Goal: Task Accomplishment & Management: Complete application form

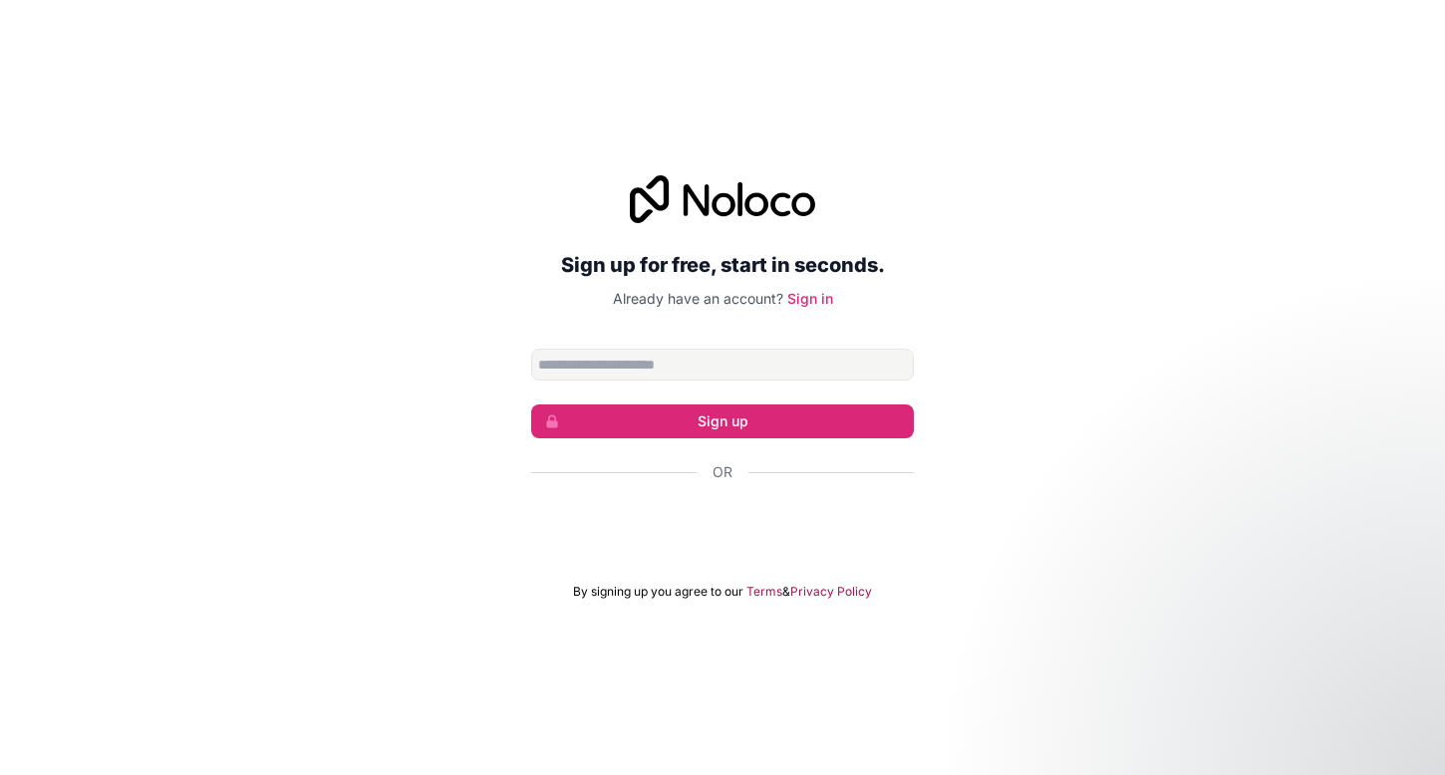
click at [799, 377] on input "Email address" at bounding box center [722, 365] width 383 height 32
type input "**********"
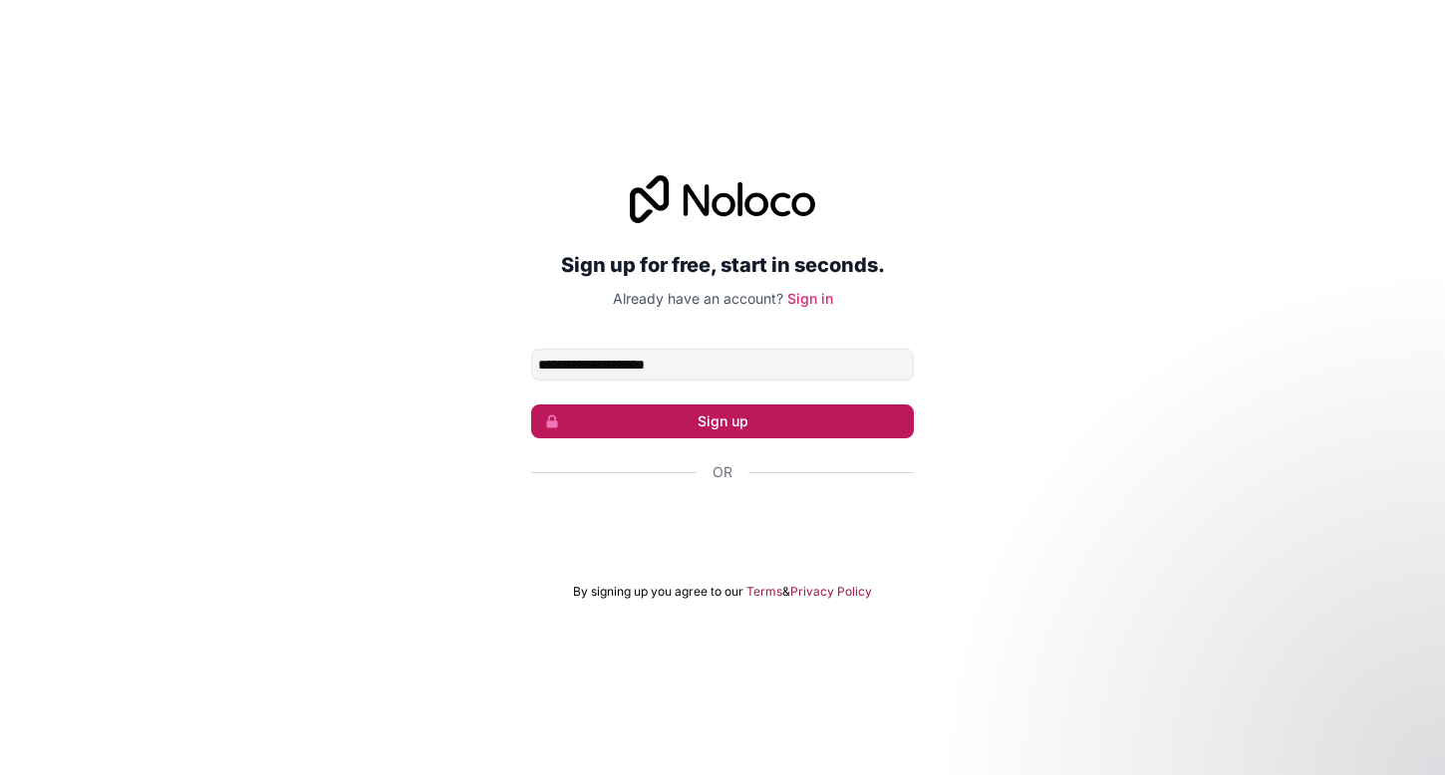
click at [856, 426] on button "Sign up" at bounding box center [722, 422] width 383 height 34
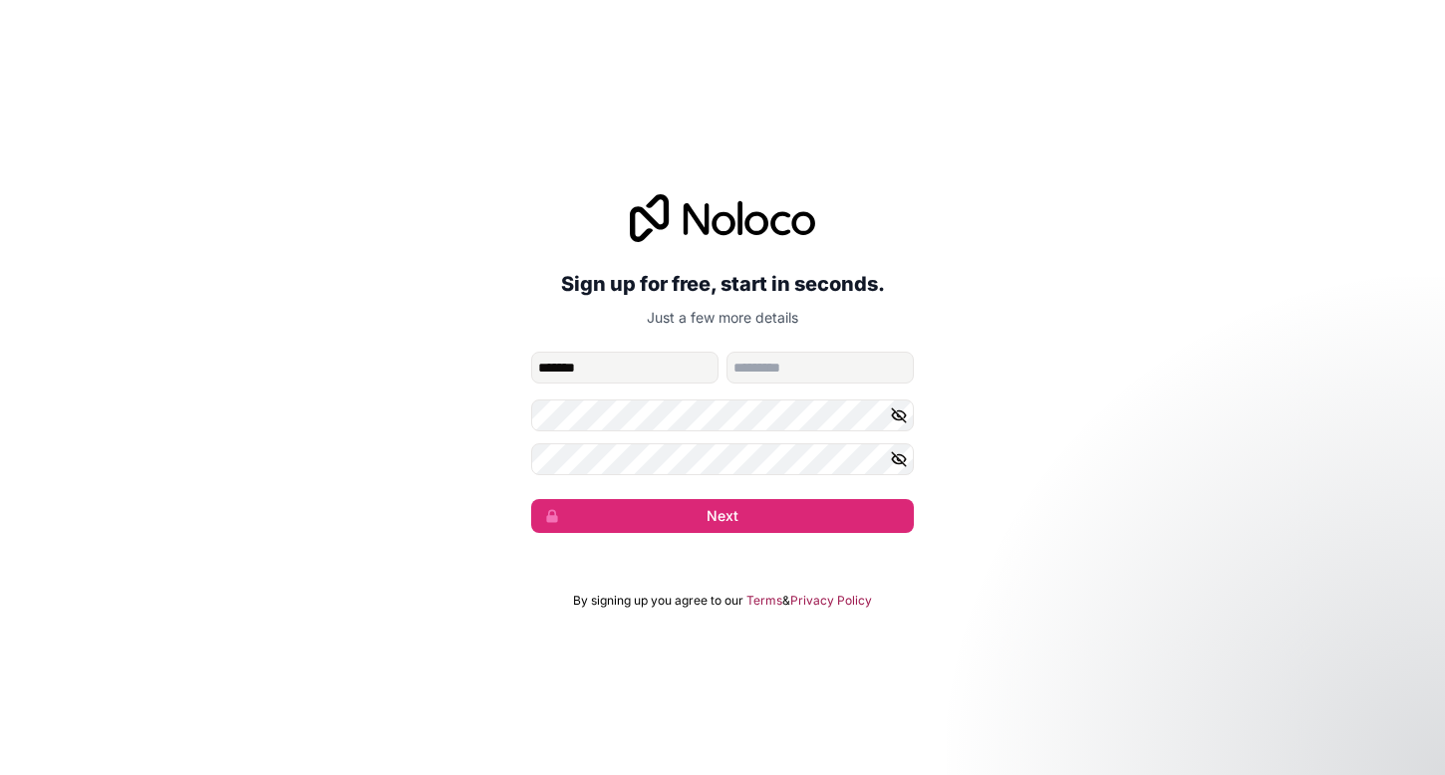
type input "*******"
type input "***"
click at [0, 774] on com-1password-button at bounding box center [0, 775] width 0 height 0
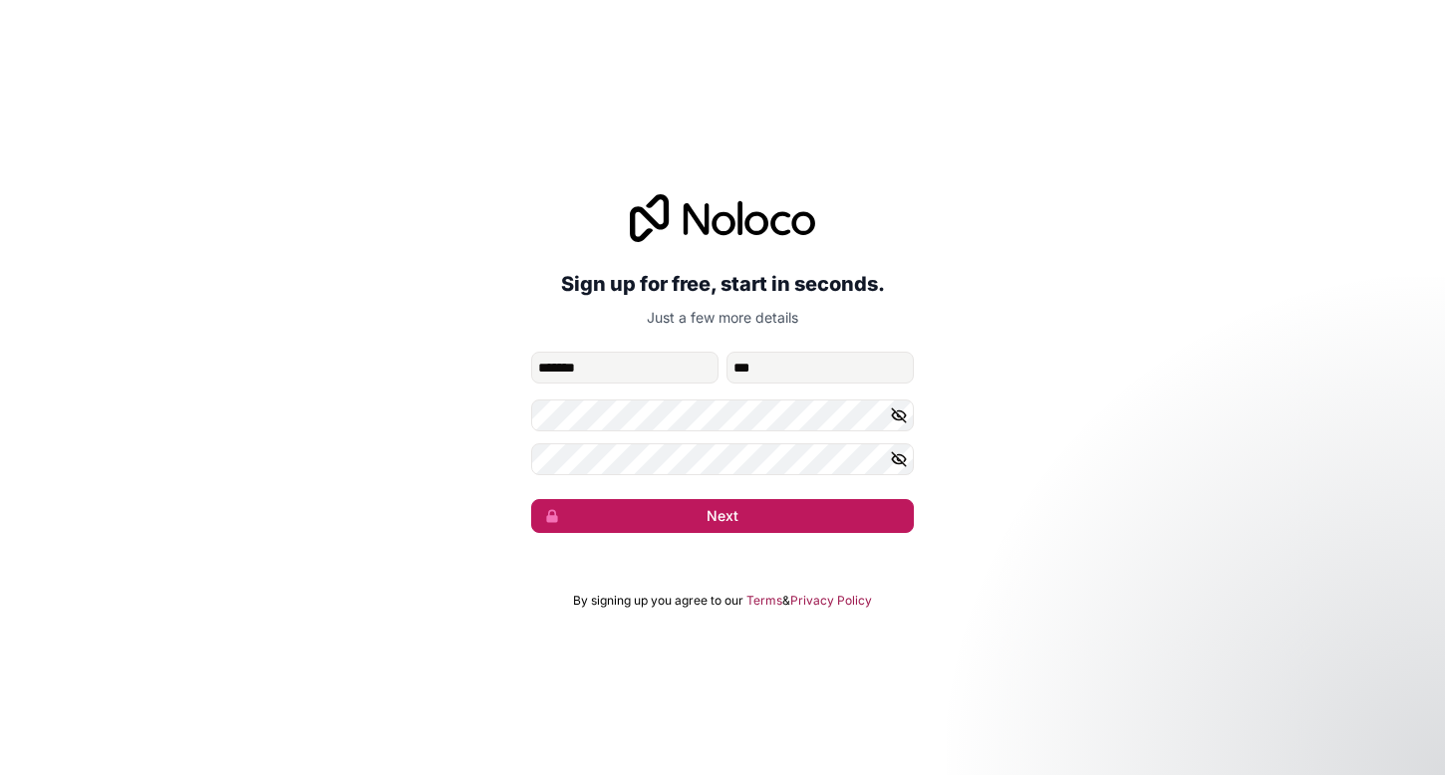
click at [782, 530] on button "Next" at bounding box center [722, 516] width 383 height 34
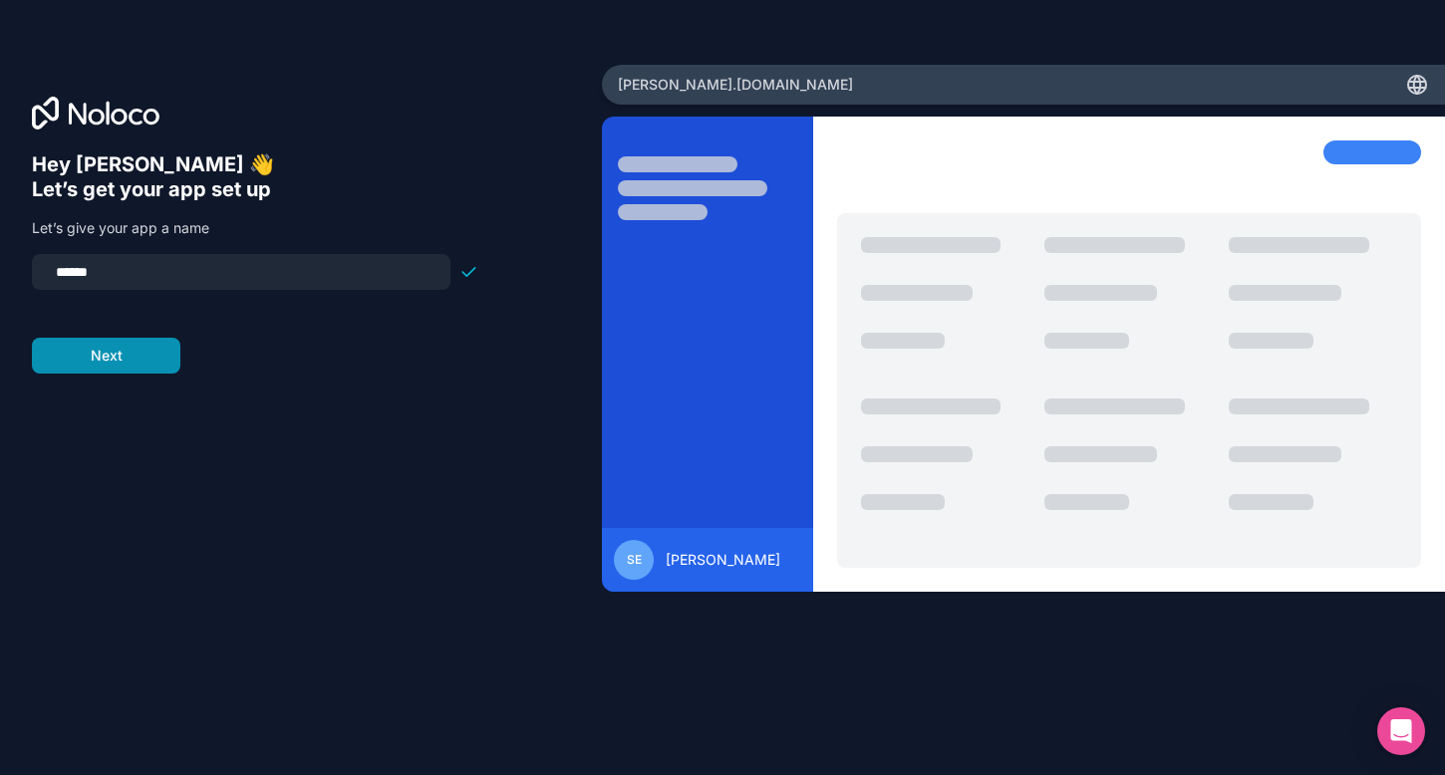
click at [129, 352] on button "Next" at bounding box center [106, 356] width 149 height 36
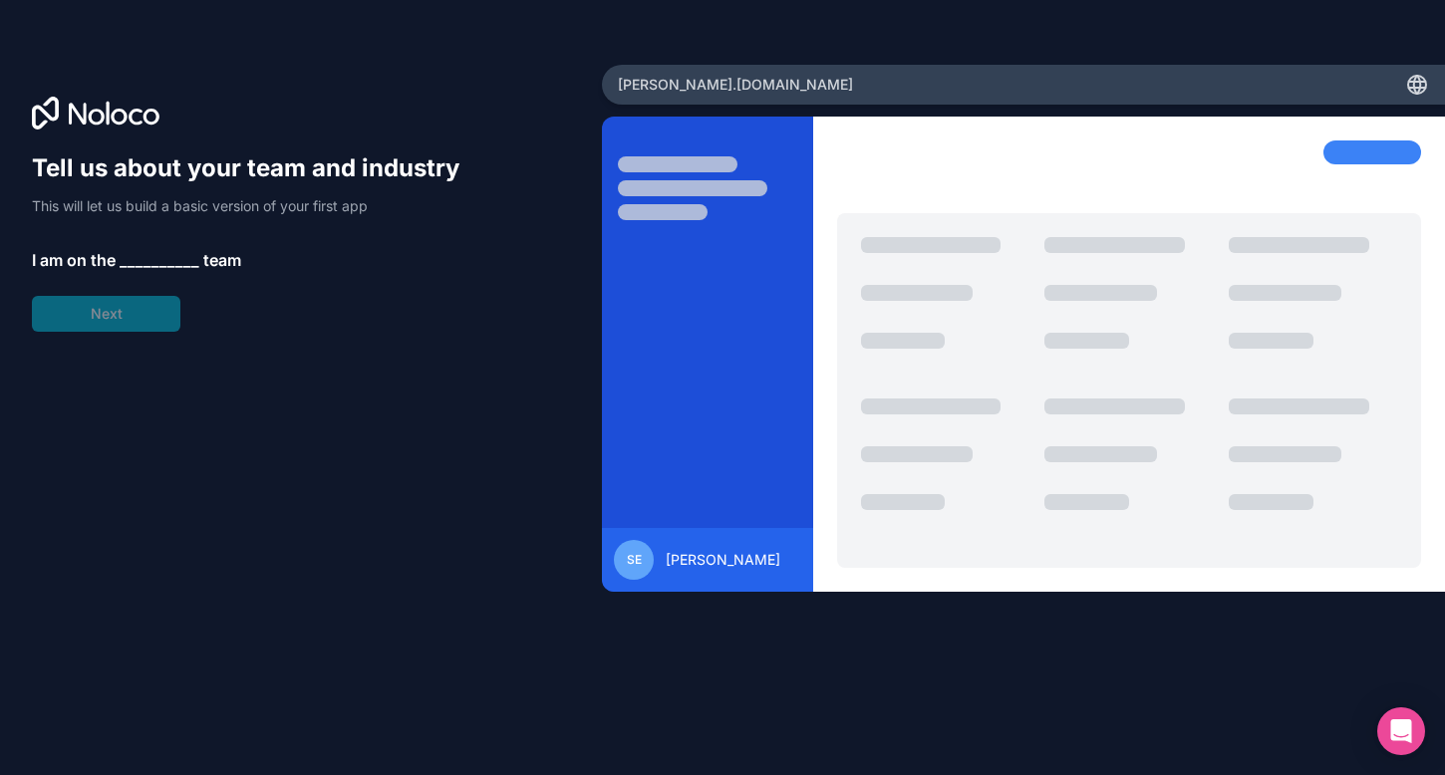
click at [171, 255] on span "__________" at bounding box center [160, 260] width 80 height 24
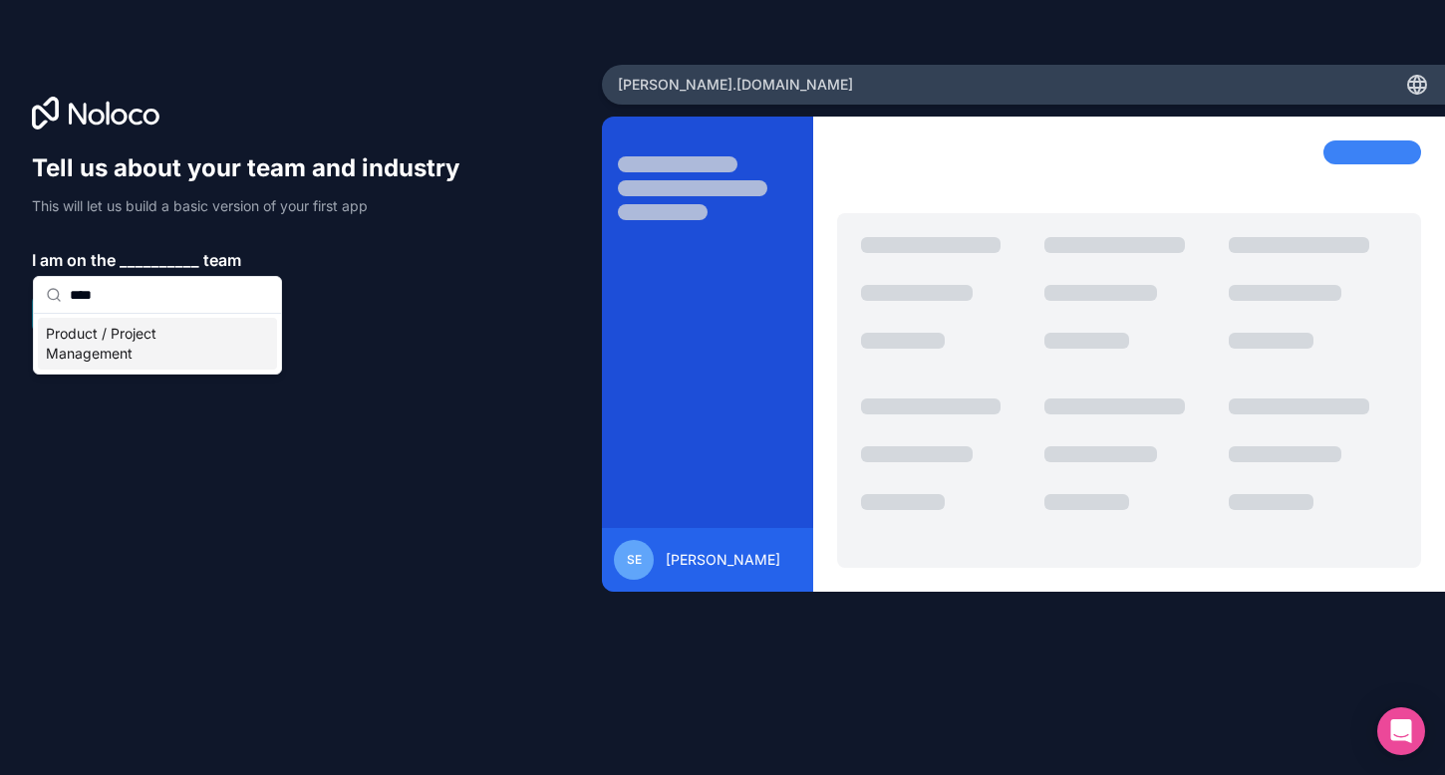
type input "****"
click at [86, 357] on div "Product / Project Management" at bounding box center [157, 344] width 239 height 52
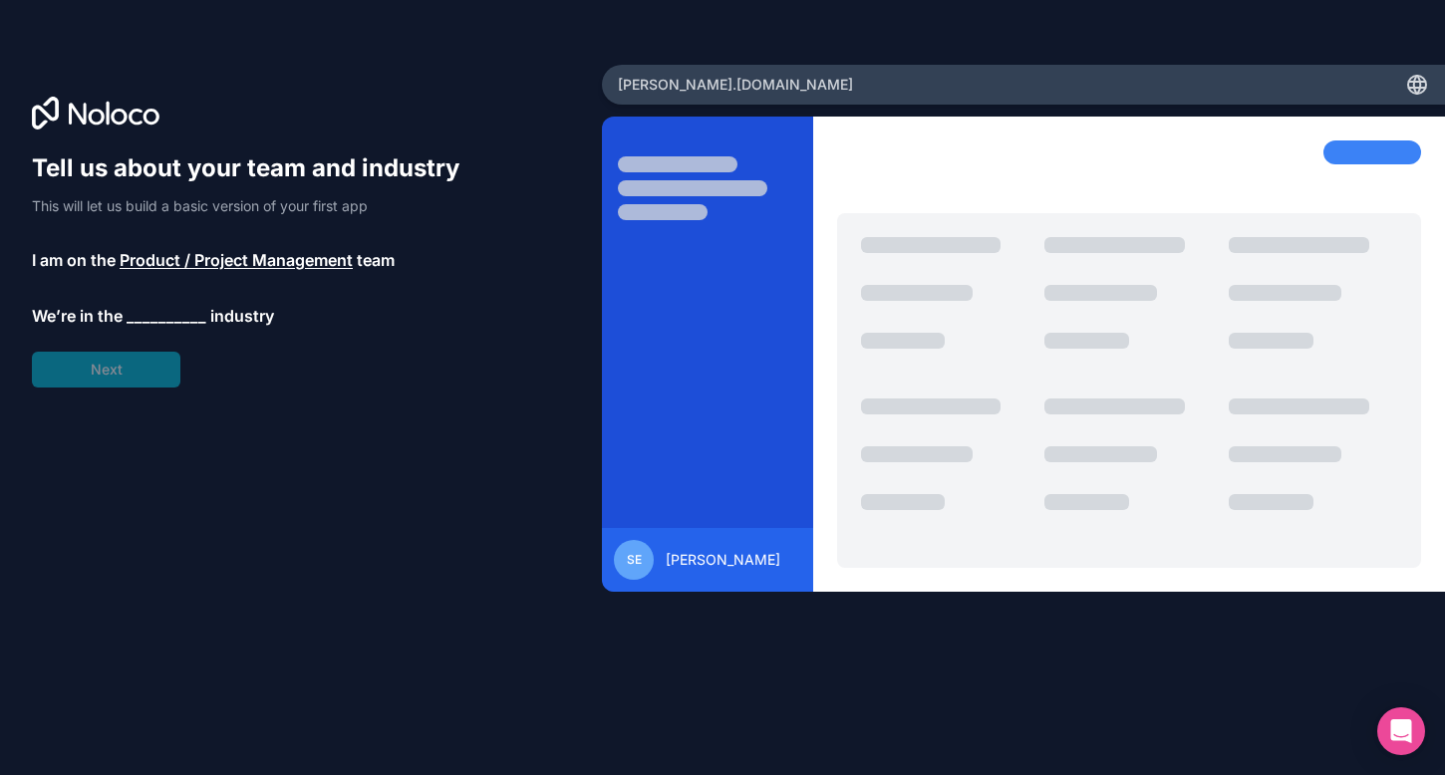
click at [156, 287] on div "Tell us about your team and industry This will let us build a basic version of …" at bounding box center [255, 269] width 446 height 235
click at [154, 316] on span "__________" at bounding box center [167, 316] width 80 height 24
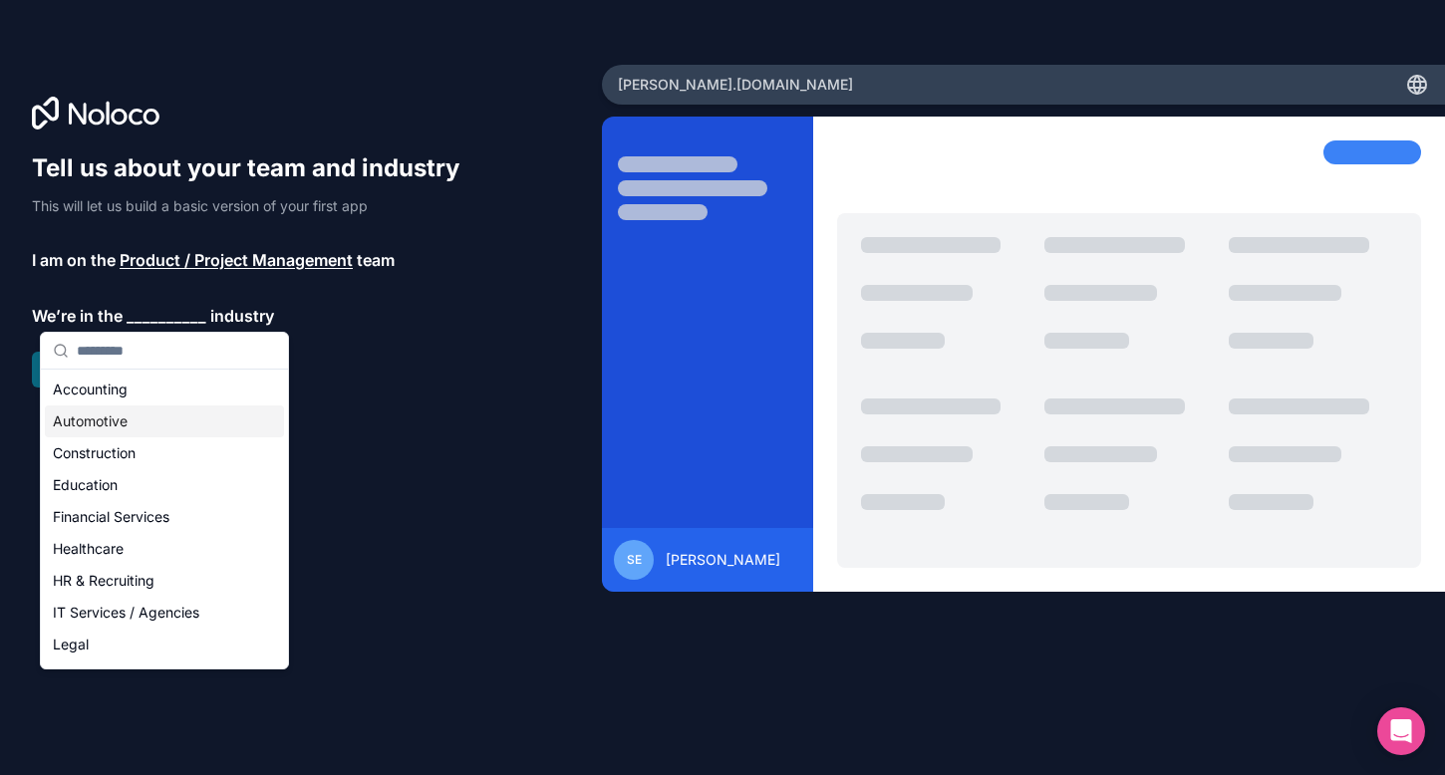
click at [382, 468] on div "Tell us about your team and industry This will let us build a basic version of …" at bounding box center [301, 415] width 538 height 526
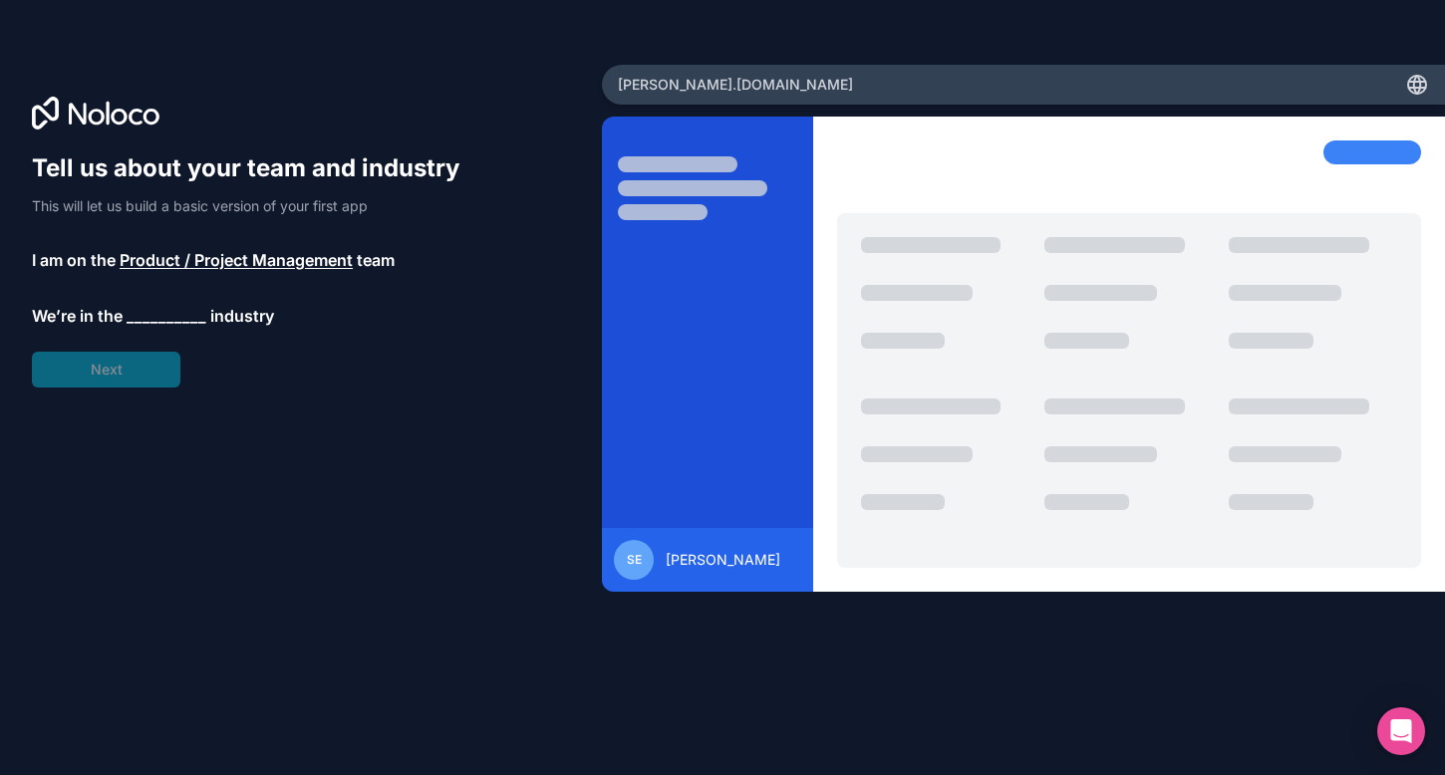
click at [138, 318] on span "__________" at bounding box center [167, 316] width 80 height 24
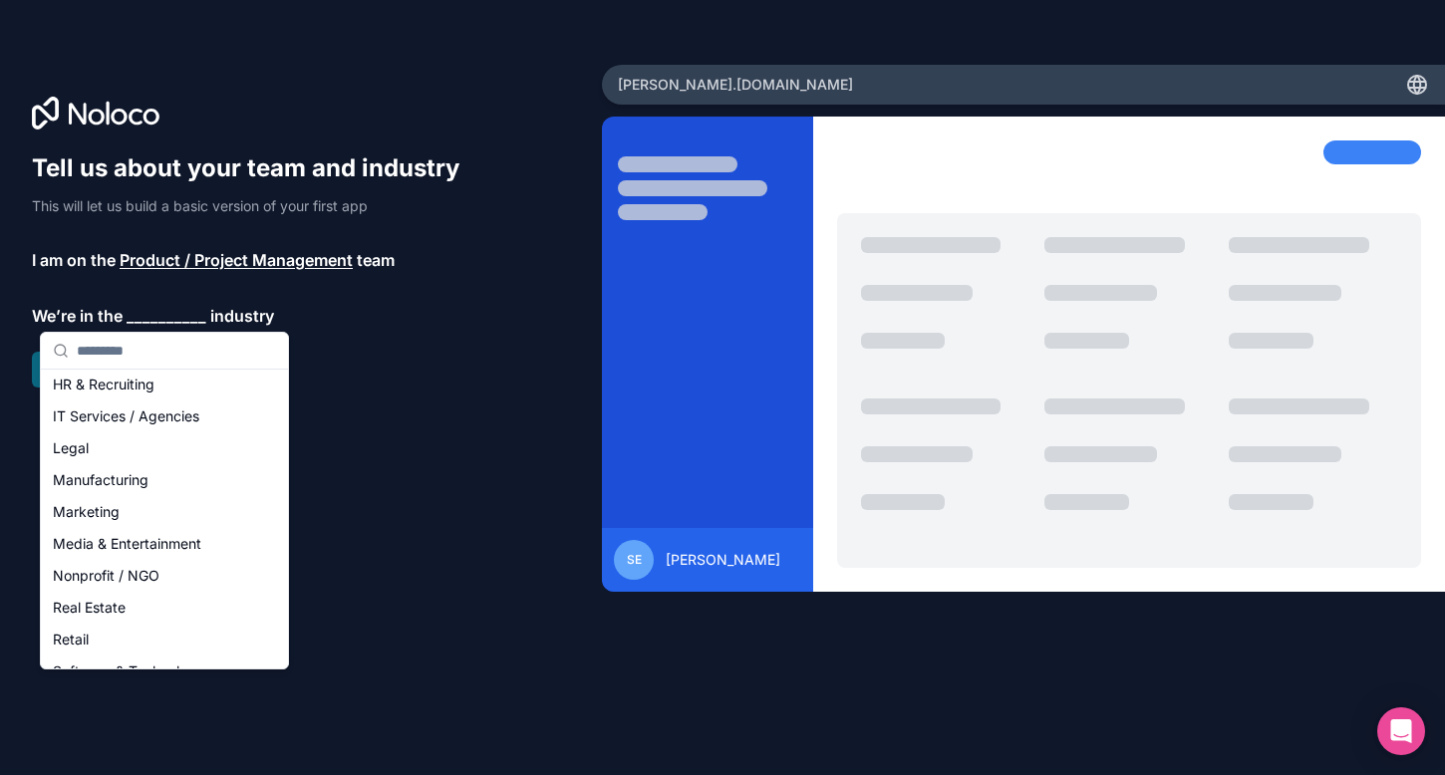
scroll to position [209, 0]
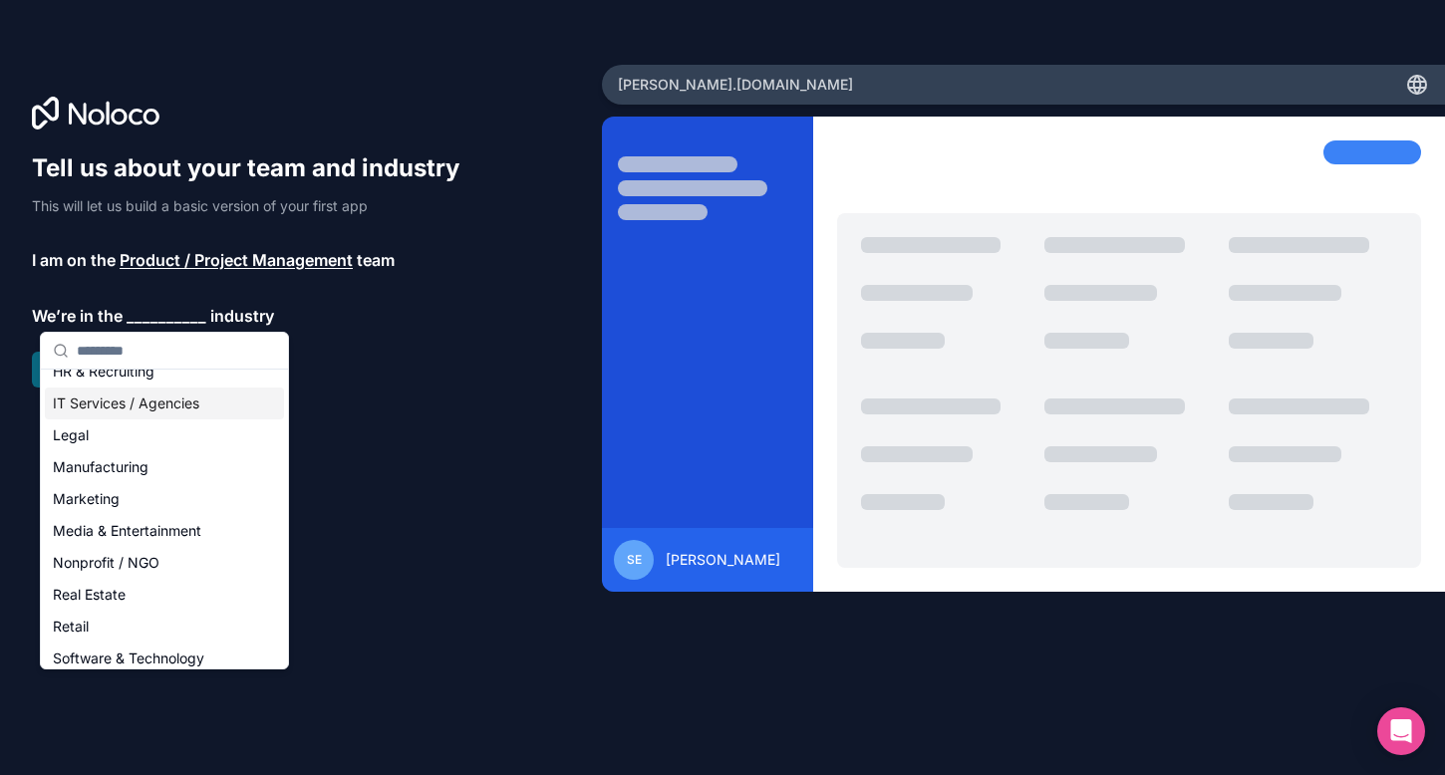
click at [149, 407] on div "IT Services / Agencies" at bounding box center [164, 404] width 239 height 32
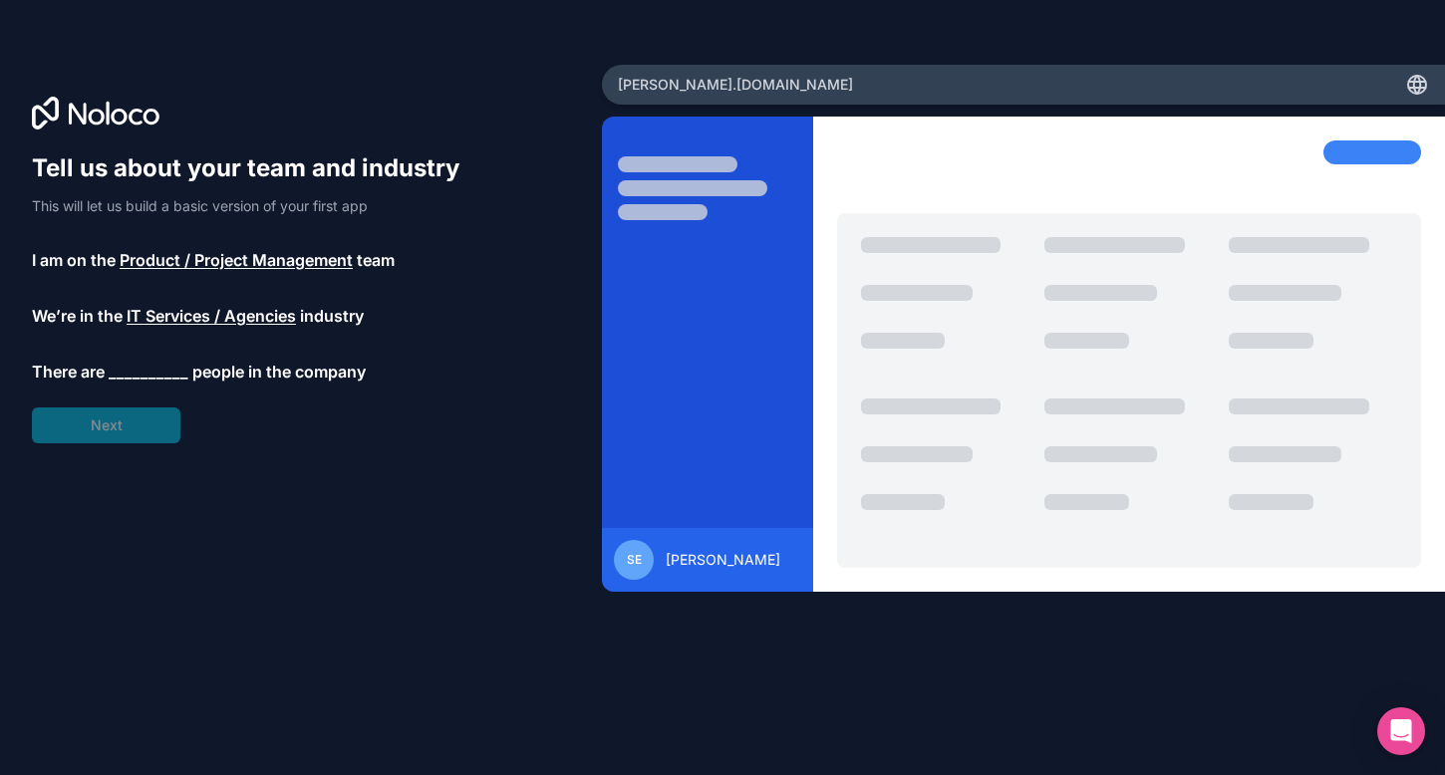
click at [146, 386] on div "Tell us about your team and industry This will let us build a basic version of …" at bounding box center [255, 297] width 446 height 291
click at [153, 370] on span "__________" at bounding box center [149, 372] width 80 height 24
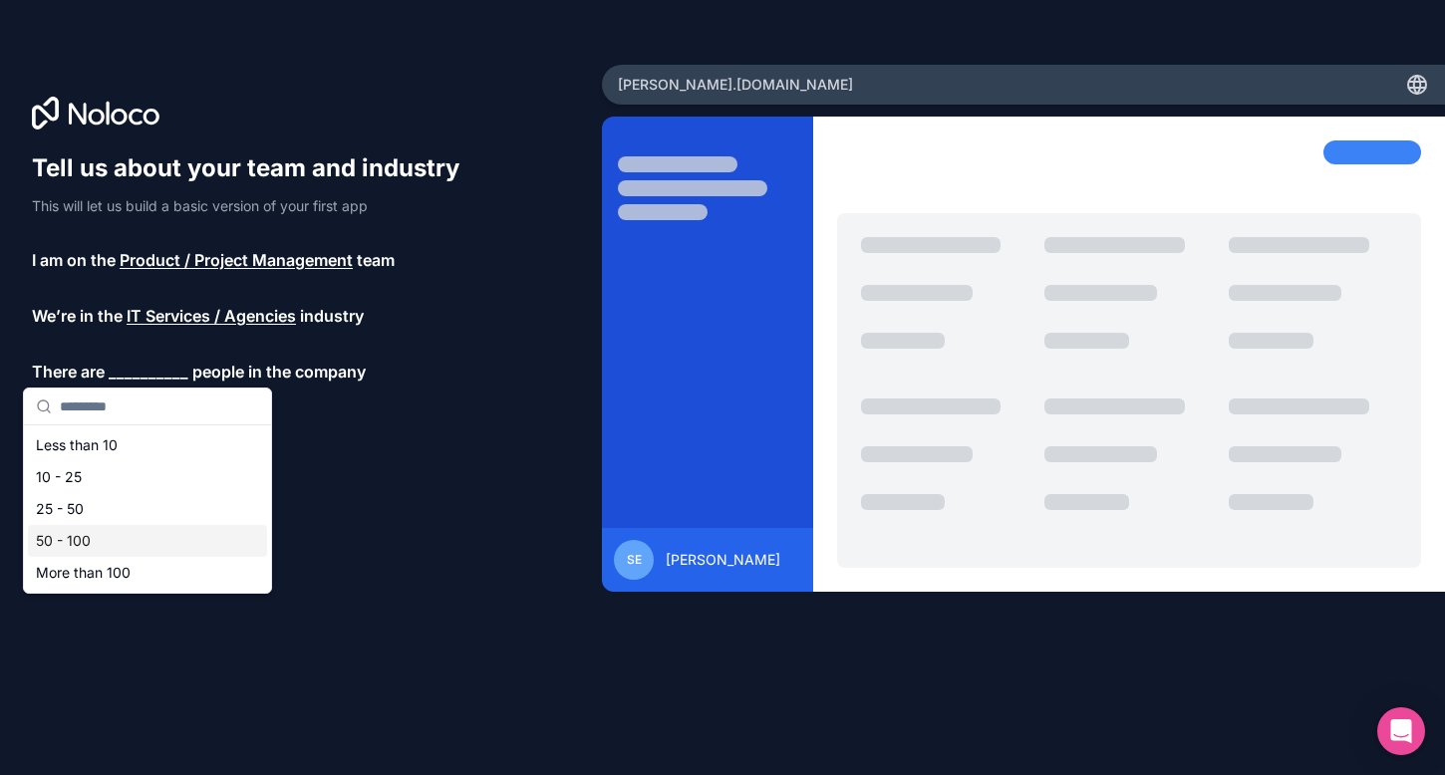
click at [158, 539] on div "50 - 100" at bounding box center [147, 541] width 239 height 32
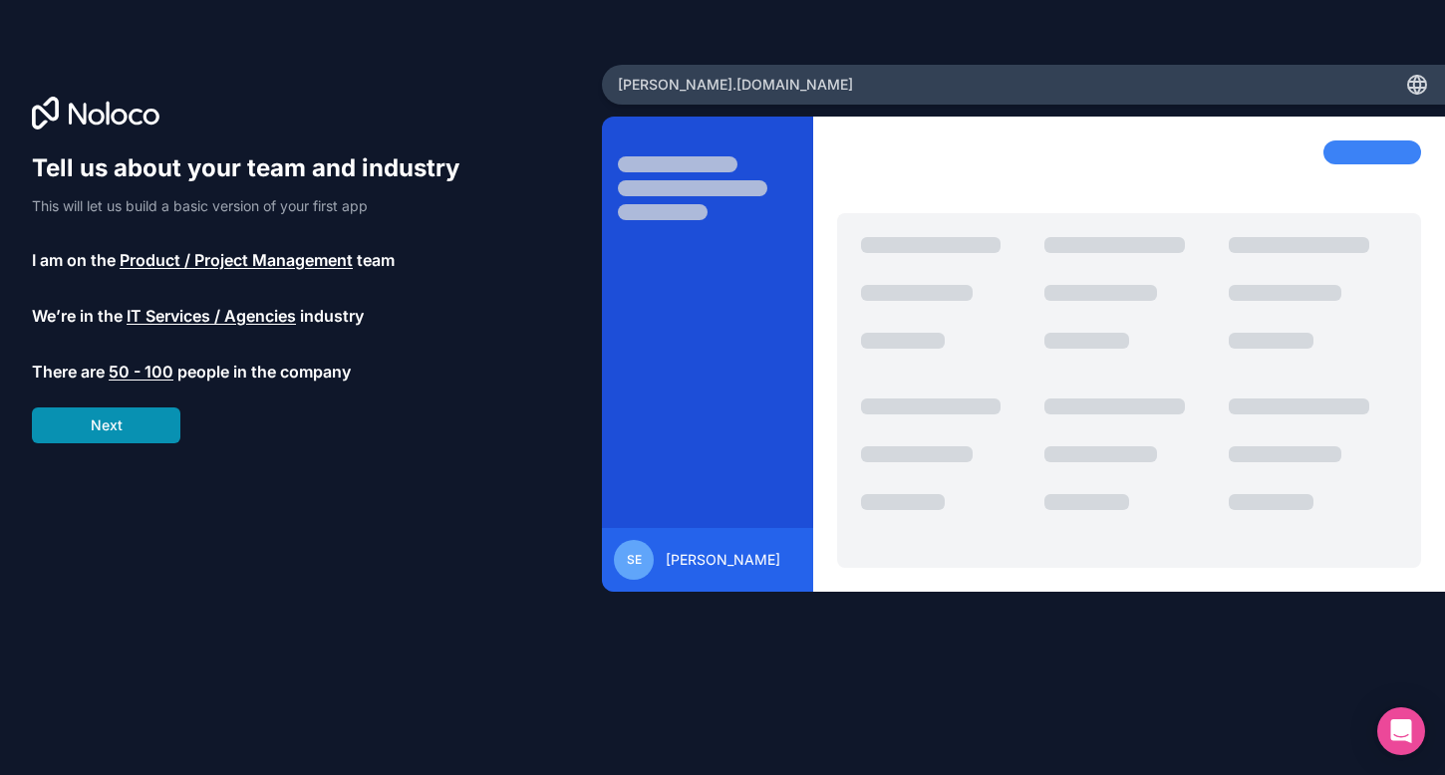
click at [167, 414] on button "Next" at bounding box center [106, 426] width 149 height 36
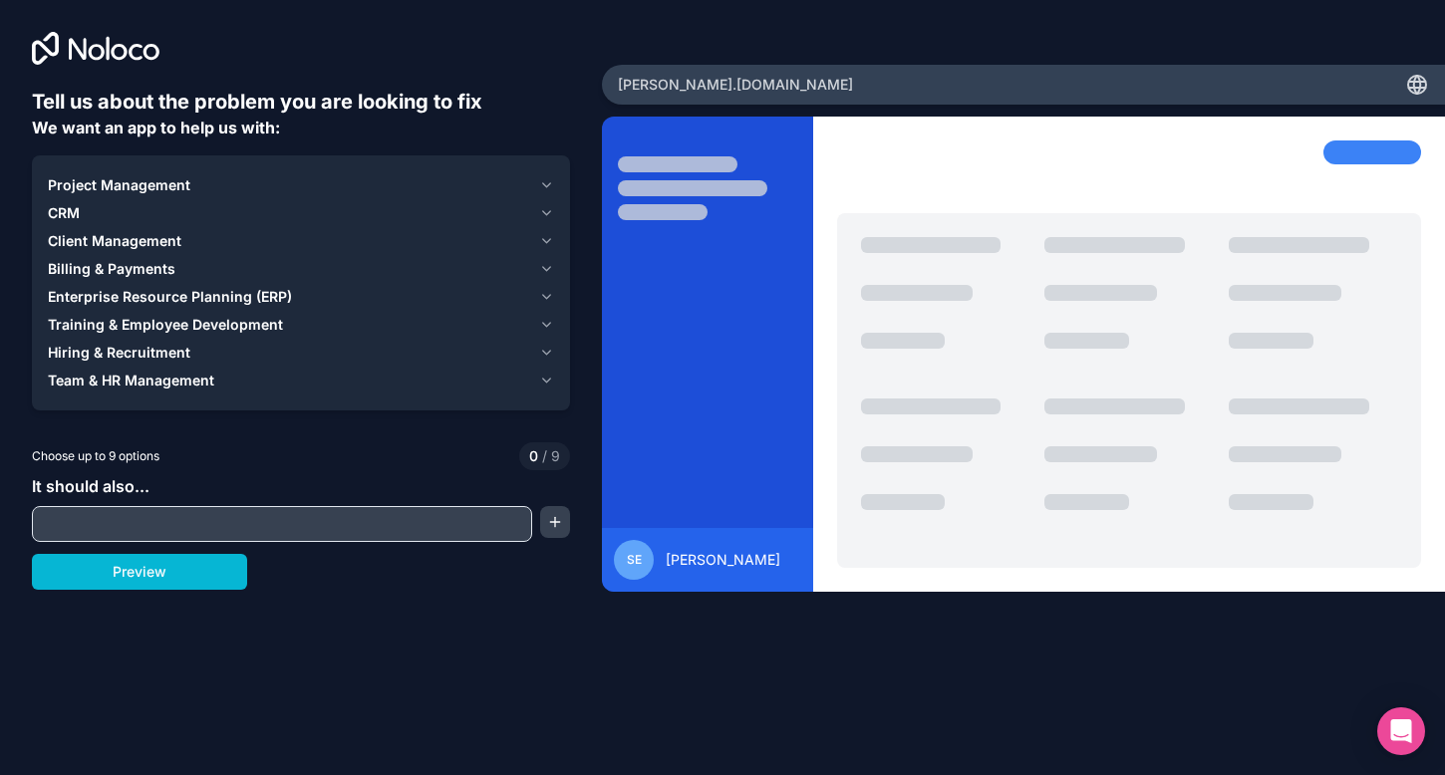
click at [115, 188] on span "Project Management" at bounding box center [119, 185] width 143 height 20
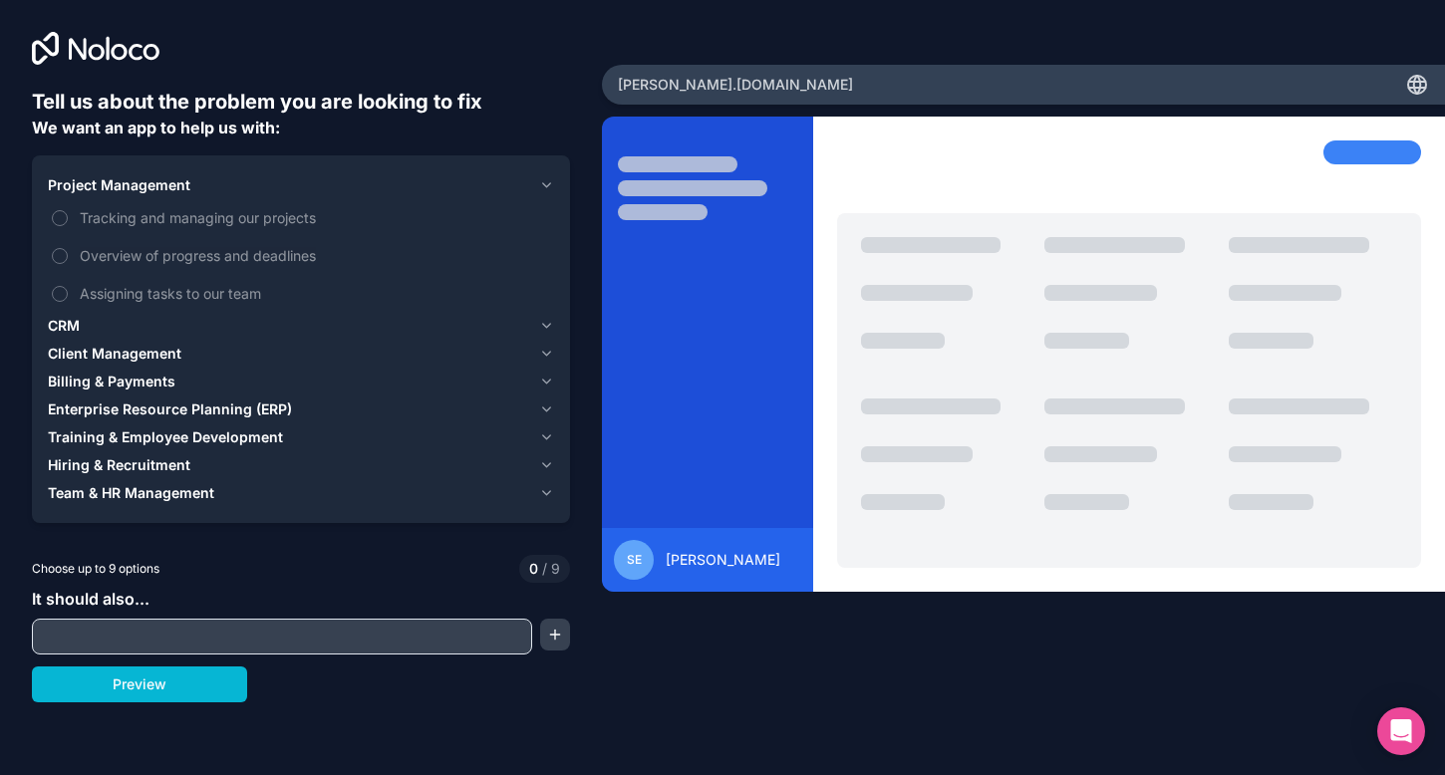
click at [115, 188] on span "Project Management" at bounding box center [119, 185] width 143 height 20
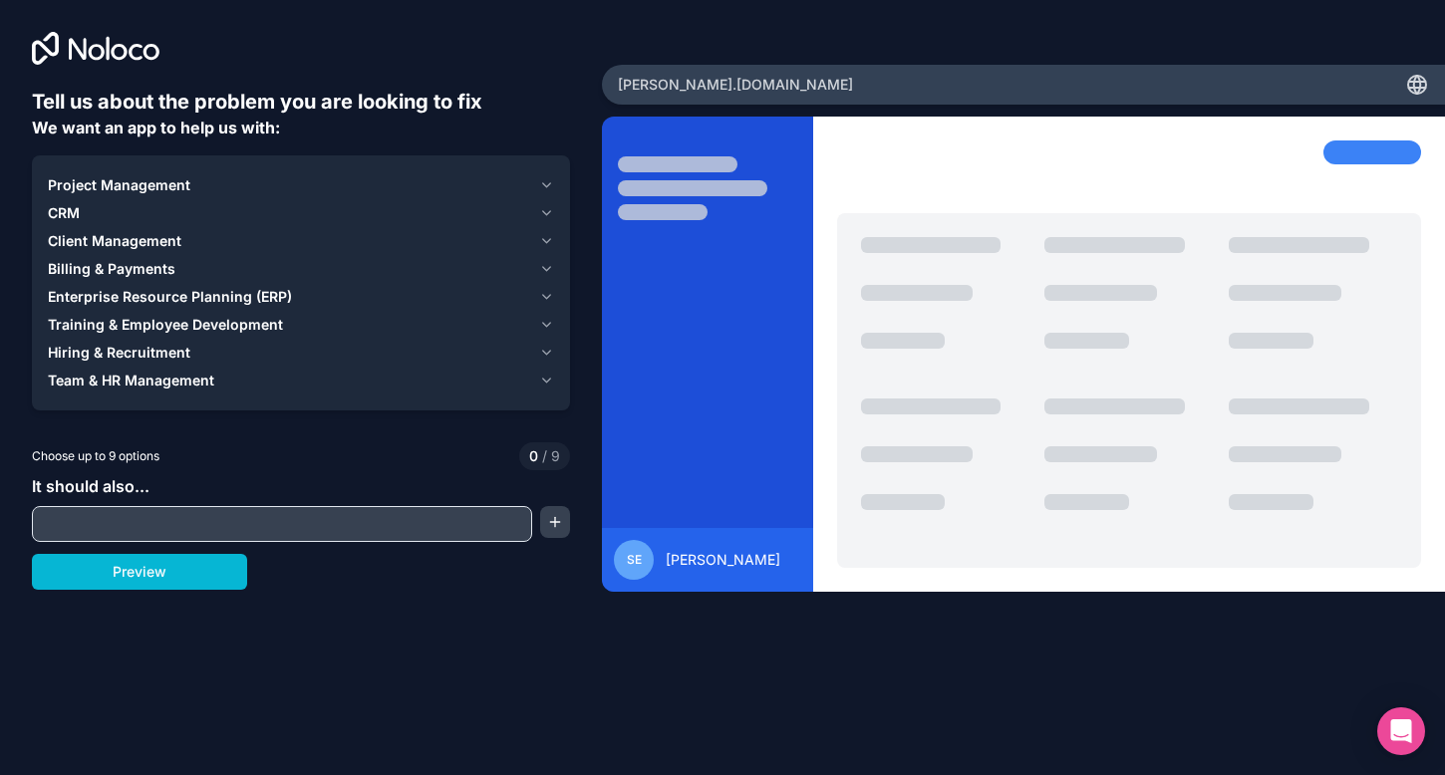
click at [122, 259] on span "Billing & Payments" at bounding box center [112, 269] width 128 height 20
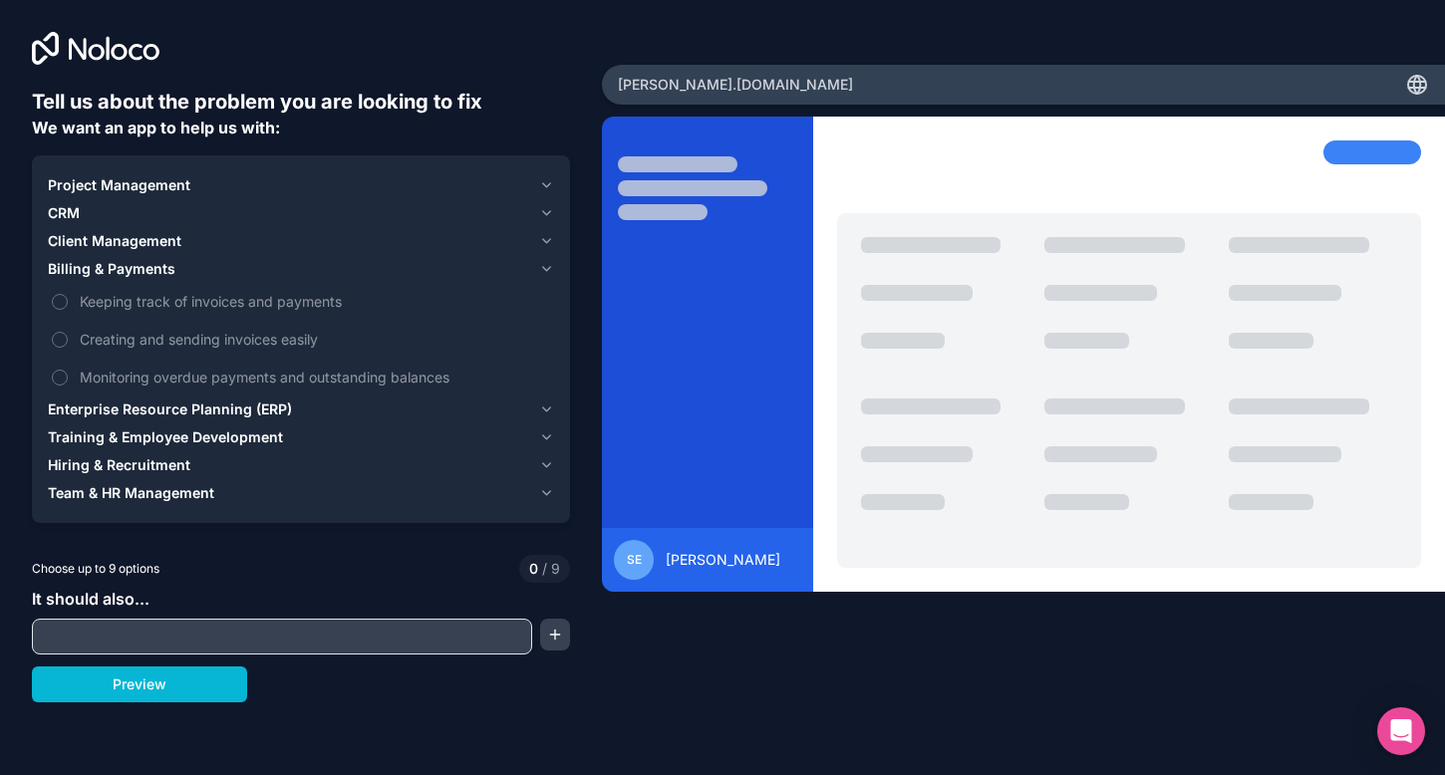
click at [126, 265] on span "Billing & Payments" at bounding box center [112, 269] width 128 height 20
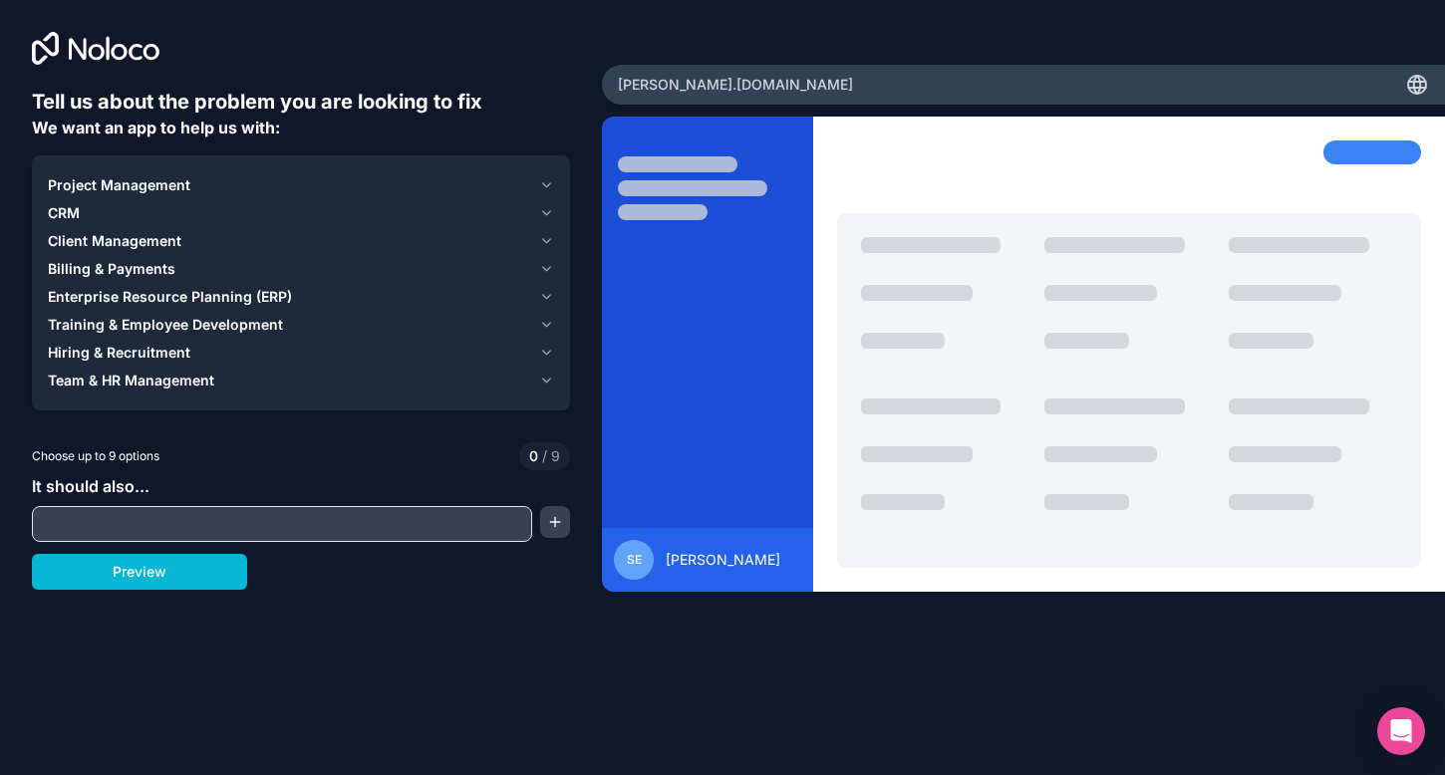
click at [172, 534] on input "text" at bounding box center [282, 524] width 490 height 28
click at [197, 578] on button "Preview" at bounding box center [139, 572] width 215 height 36
click at [218, 175] on div "Project Management" at bounding box center [289, 185] width 483 height 20
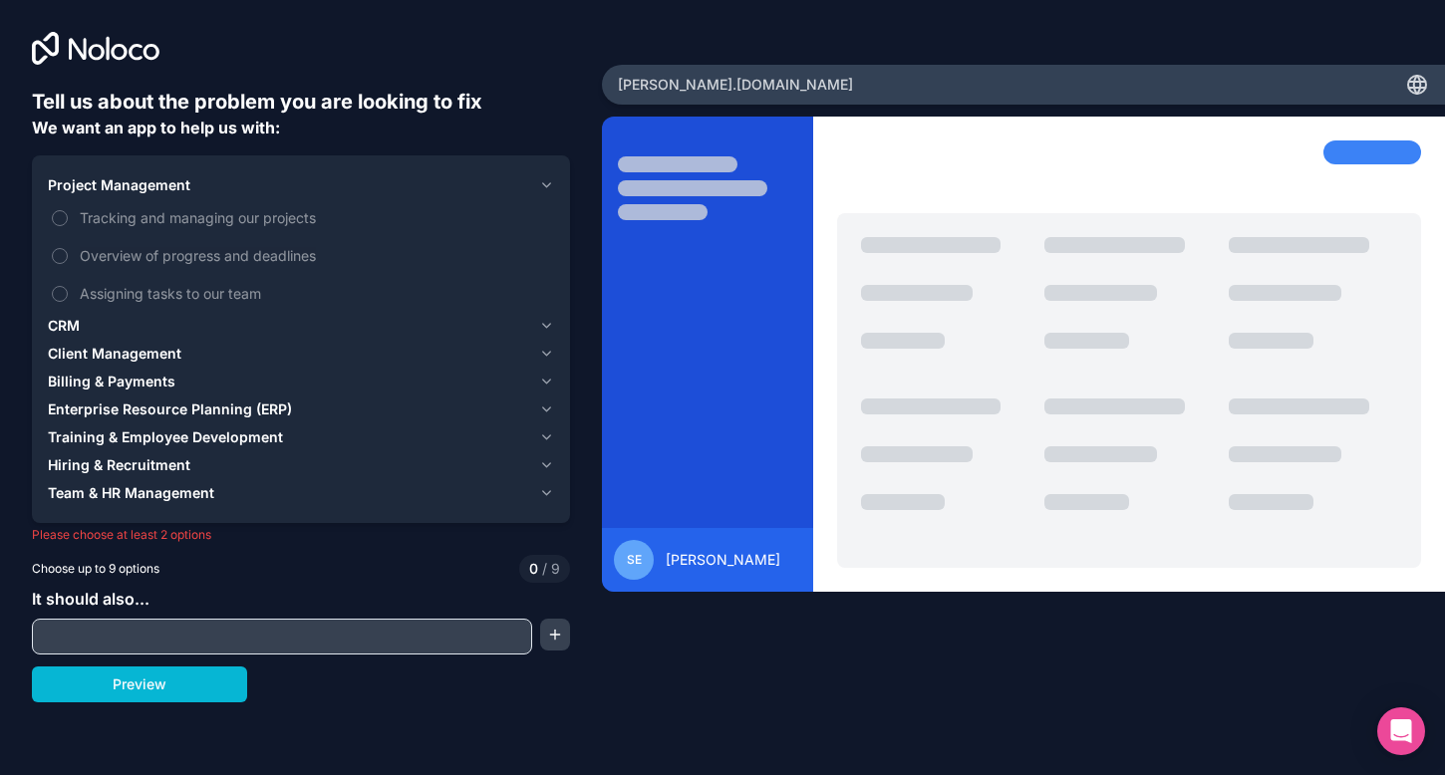
click at [80, 473] on span "Hiring & Recruitment" at bounding box center [119, 465] width 143 height 20
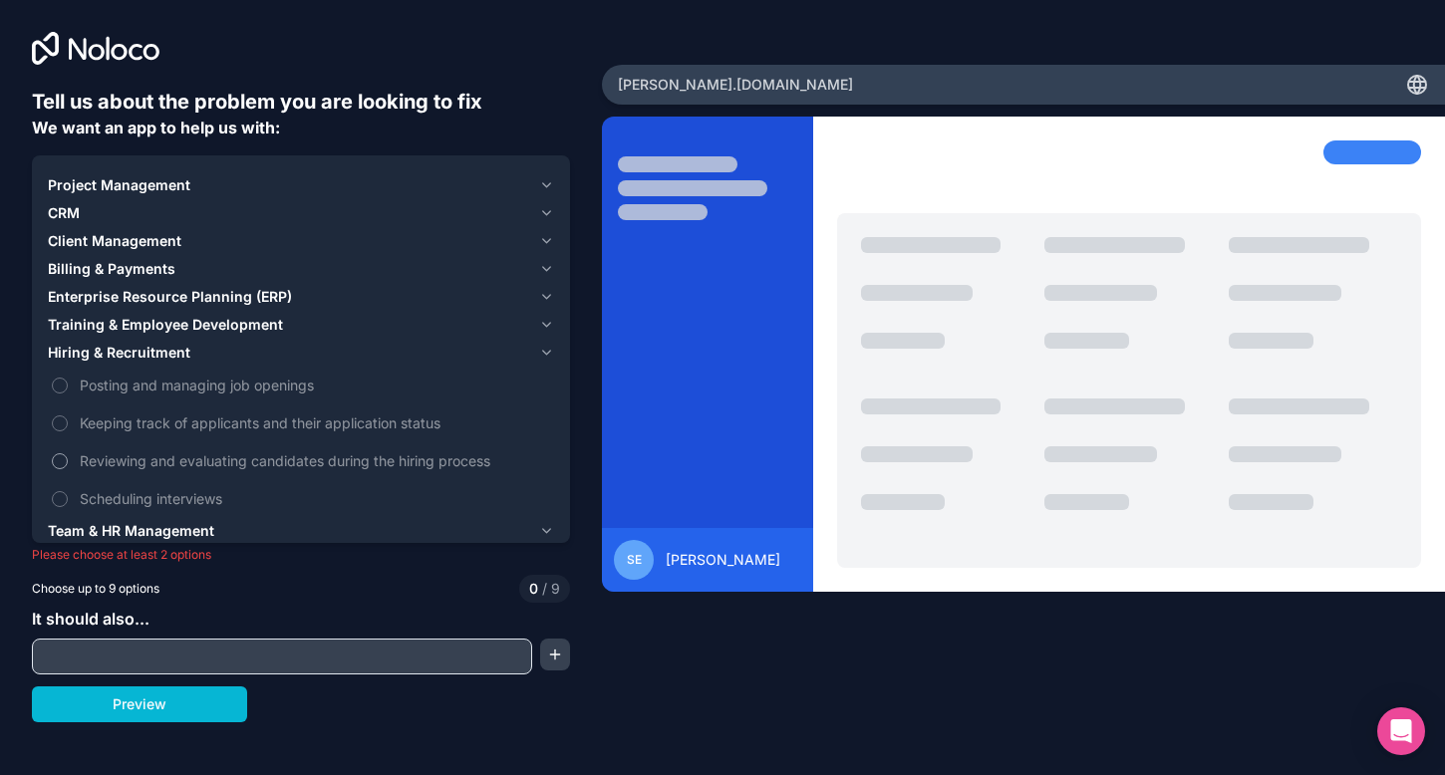
click at [132, 478] on label "Reviewing and evaluating candidates during the hiring process" at bounding box center [301, 461] width 506 height 37
click at [68, 469] on button "Reviewing and evaluating candidates during the hiring process" at bounding box center [60, 461] width 16 height 16
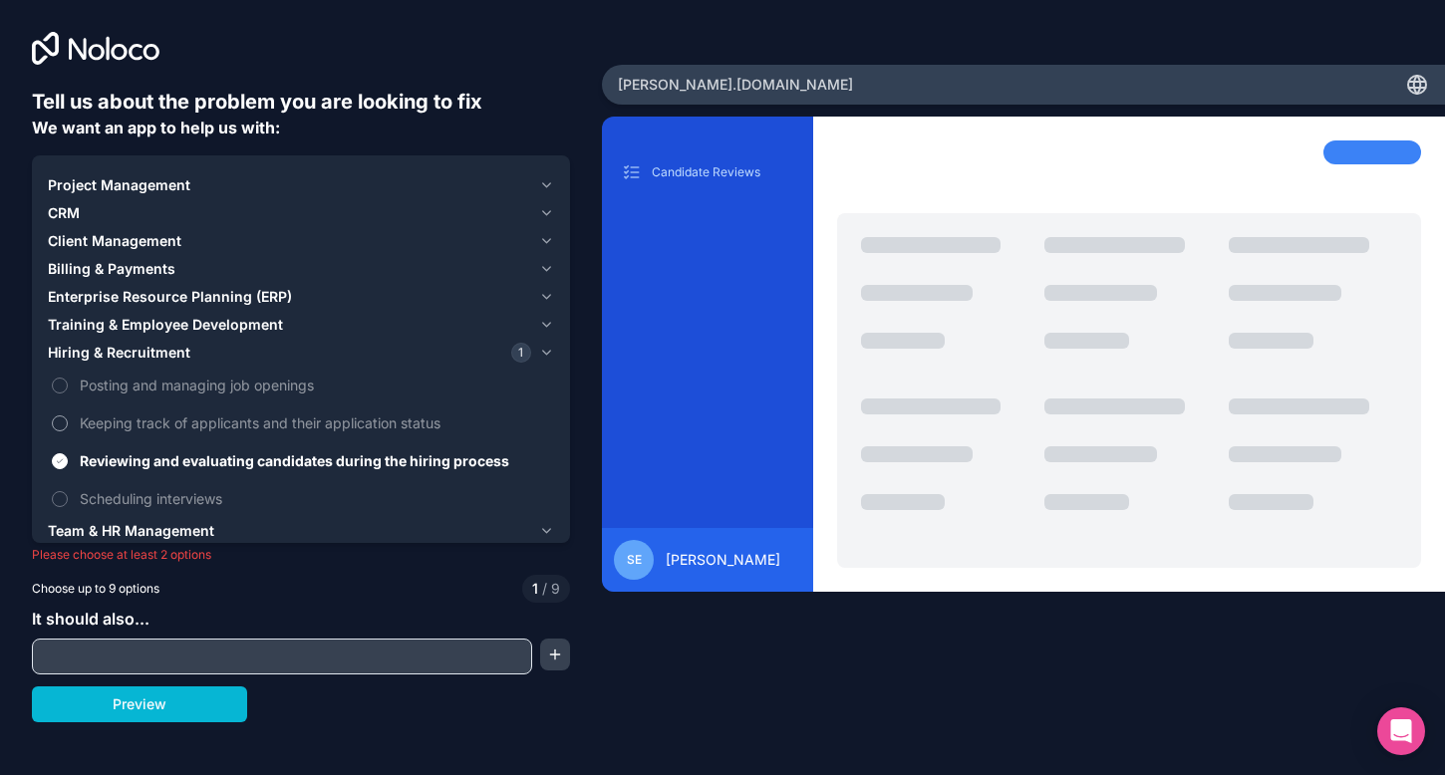
click at [140, 440] on label "Keeping track of applicants and their application status" at bounding box center [301, 423] width 506 height 37
click at [68, 432] on button "Keeping track of applicants and their application status" at bounding box center [60, 424] width 16 height 16
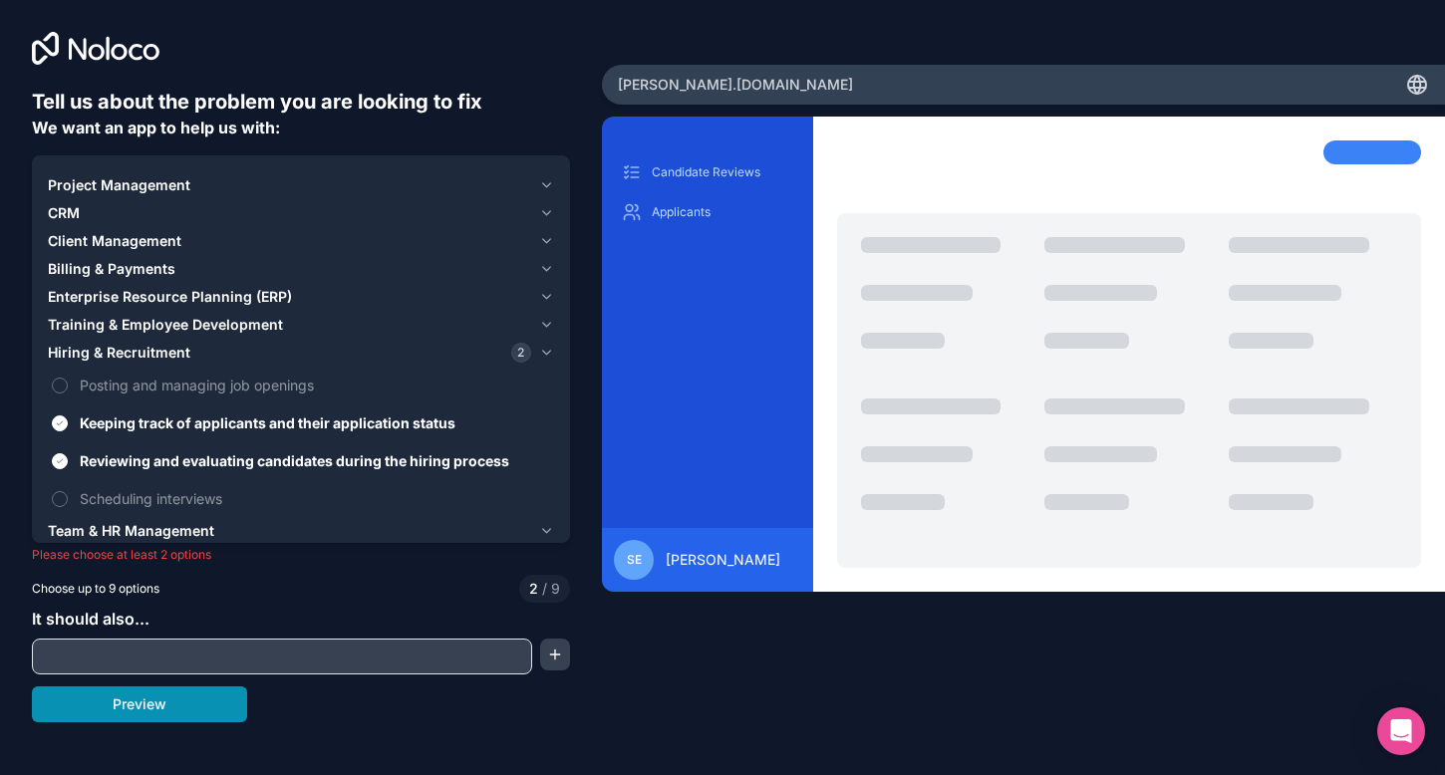
click at [183, 720] on button "Preview" at bounding box center [139, 705] width 215 height 36
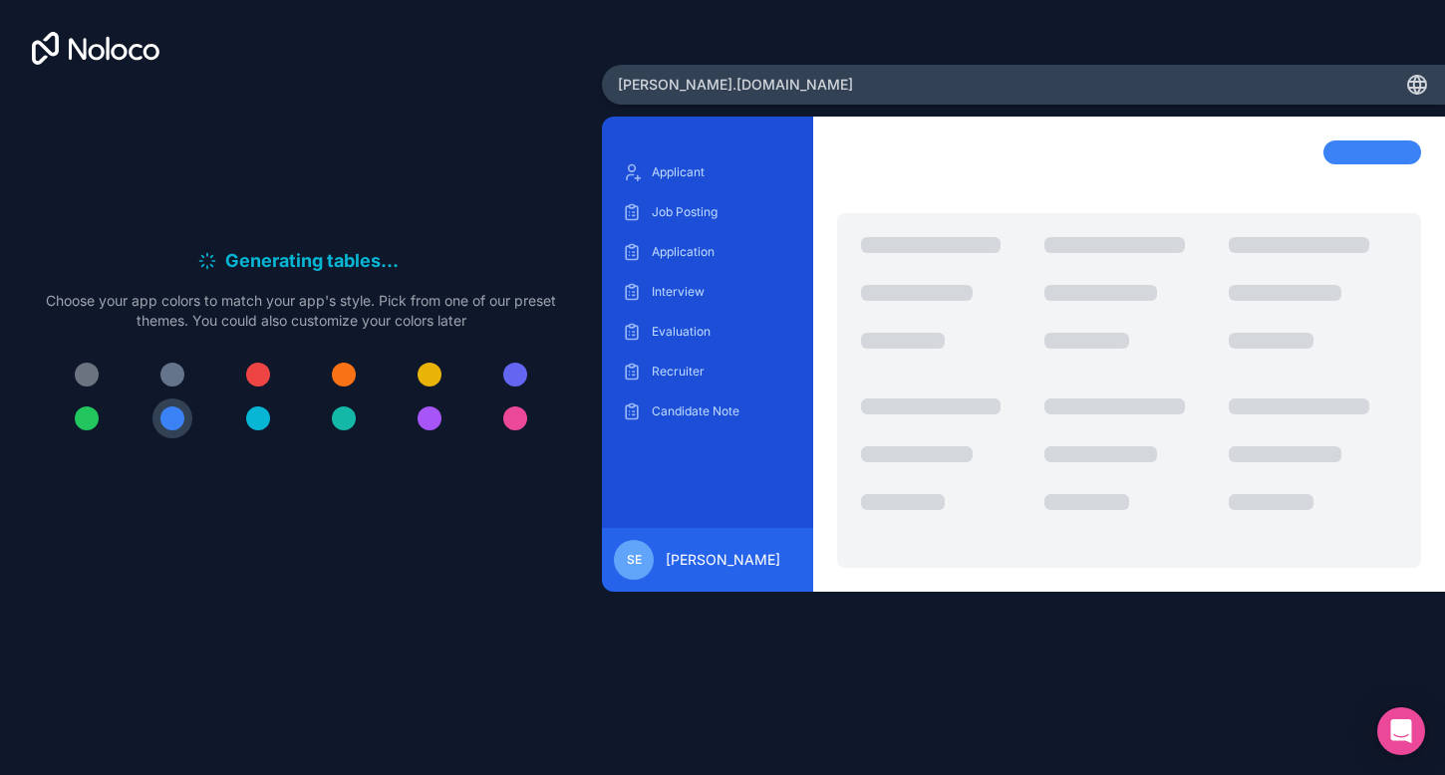
click at [168, 624] on div "Generating tables . . . Meanwhile, let's personalize it! Choose your app colors…" at bounding box center [301, 323] width 602 height 646
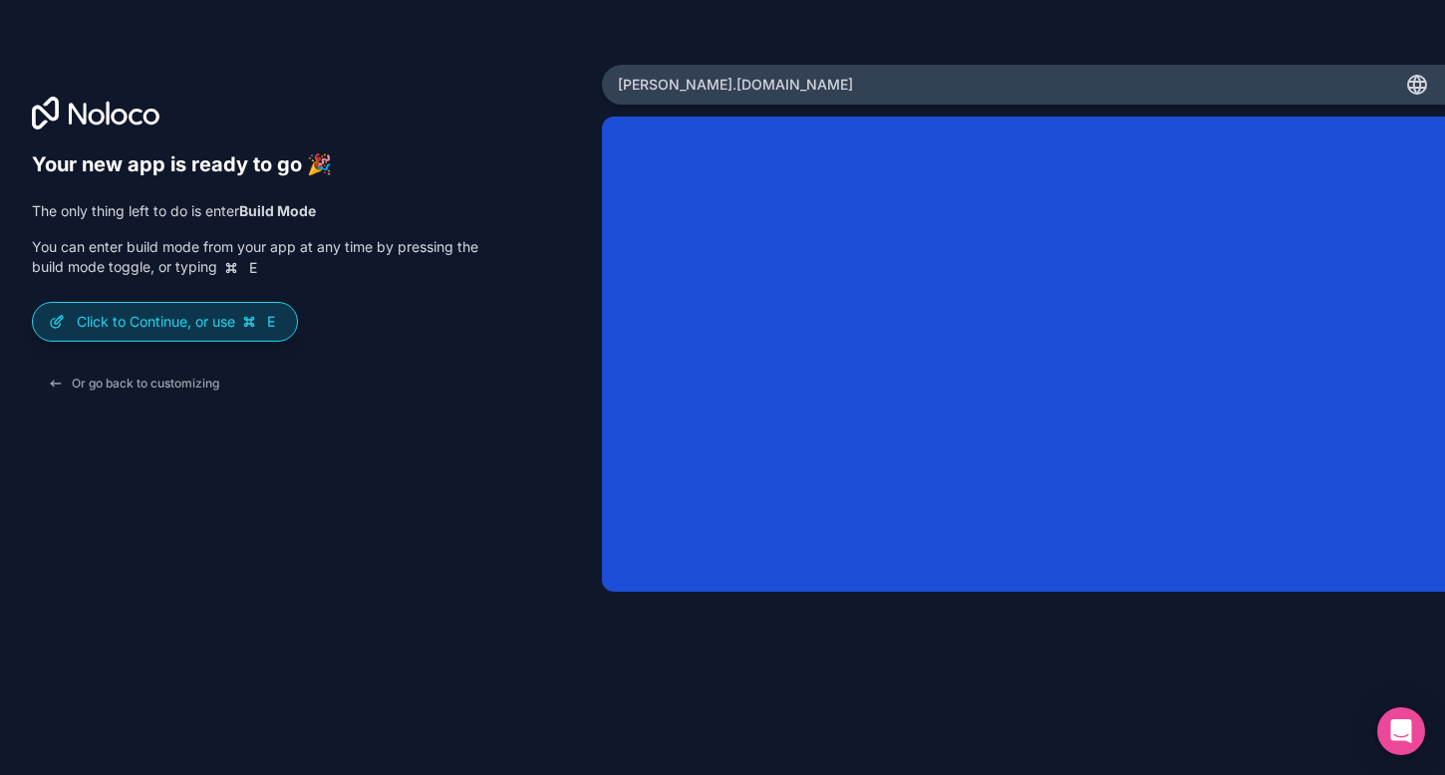
click at [226, 309] on div "Click to Continue, or use E" at bounding box center [165, 322] width 264 height 38
